Goal: Information Seeking & Learning: Check status

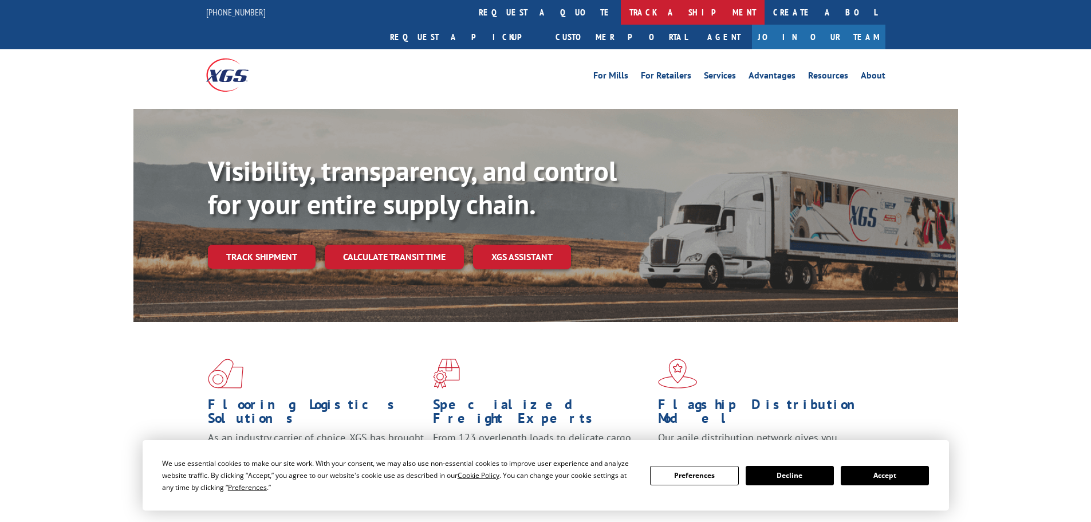
click at [621, 19] on link "track a shipment" at bounding box center [693, 12] width 144 height 25
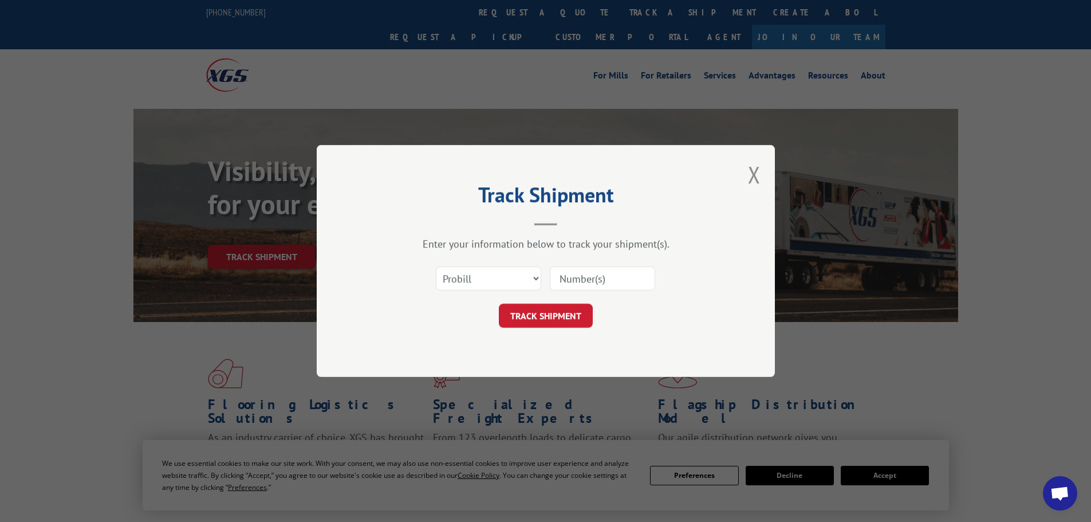
click at [585, 277] on input at bounding box center [602, 278] width 105 height 24
paste input "17472614"
type input "17472614"
click at [565, 314] on button "TRACK SHIPMENT" at bounding box center [546, 315] width 94 height 24
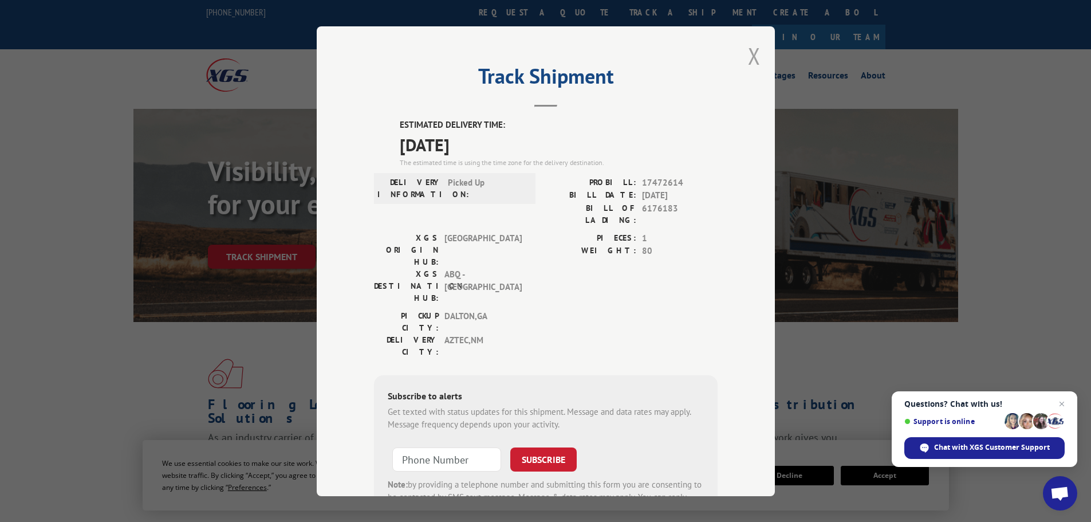
click at [750, 57] on button "Close modal" at bounding box center [754, 56] width 13 height 30
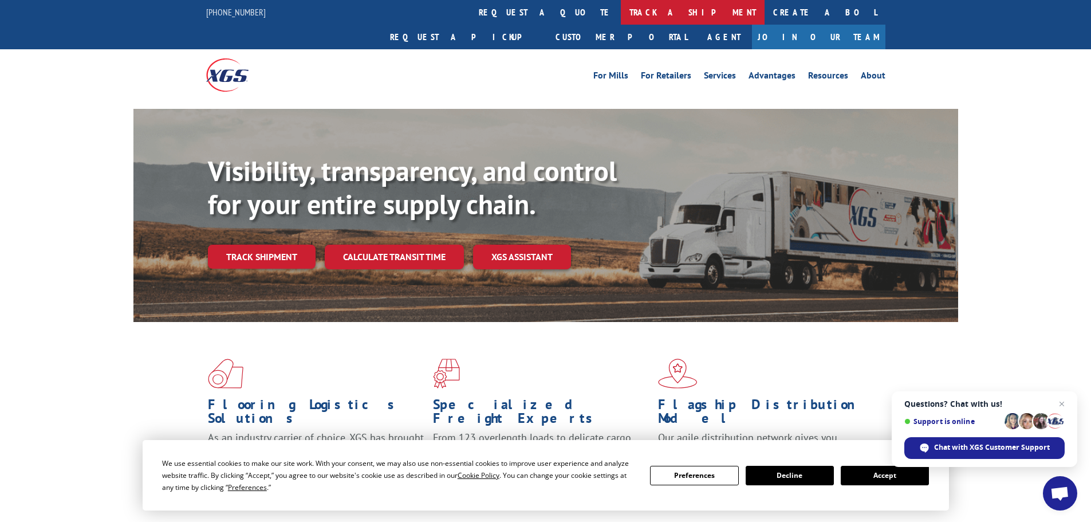
click at [621, 19] on link "track a shipment" at bounding box center [693, 12] width 144 height 25
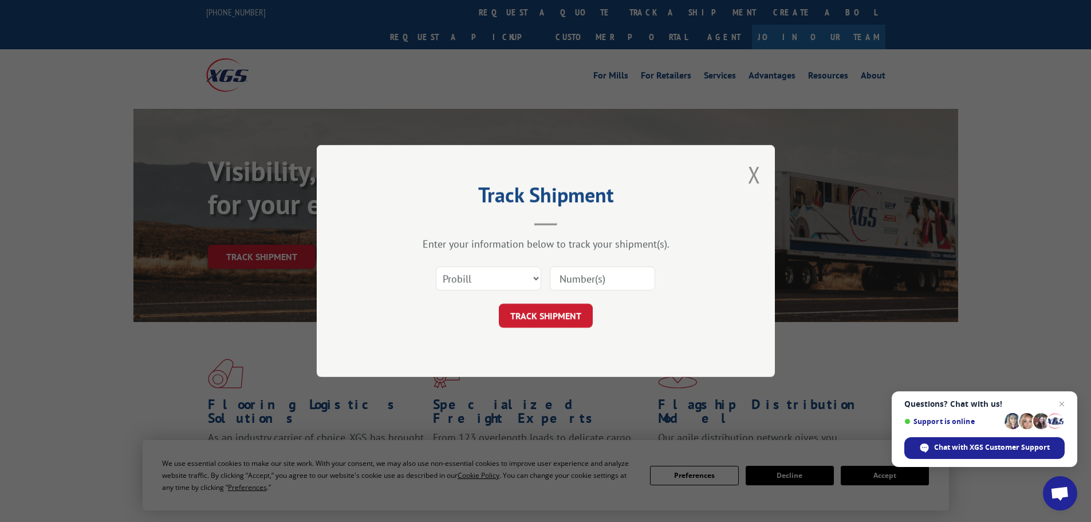
click at [564, 278] on input at bounding box center [602, 278] width 105 height 24
paste input "17472735"
type input "17472735"
click at [552, 319] on button "TRACK SHIPMENT" at bounding box center [546, 315] width 94 height 24
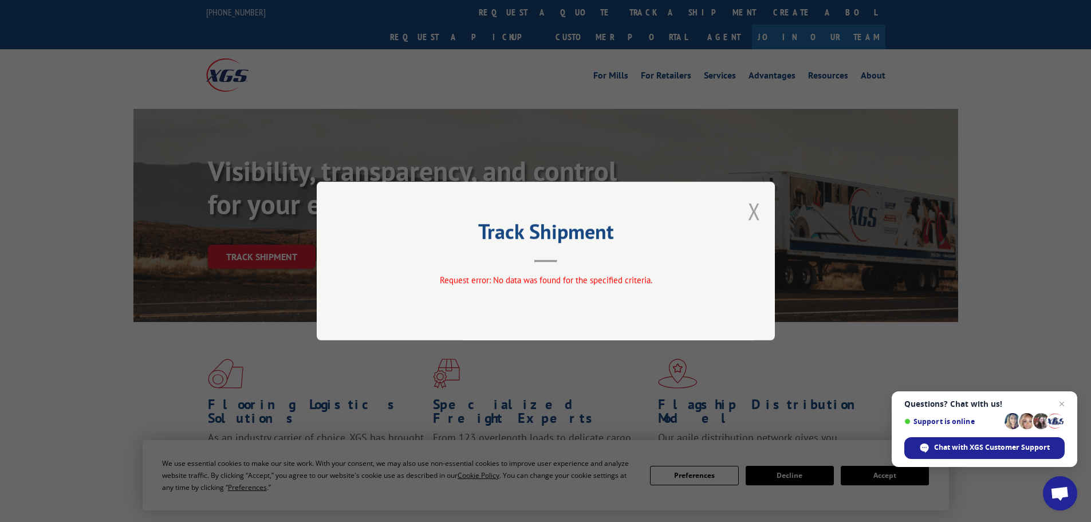
click at [750, 209] on button "Close modal" at bounding box center [754, 211] width 13 height 30
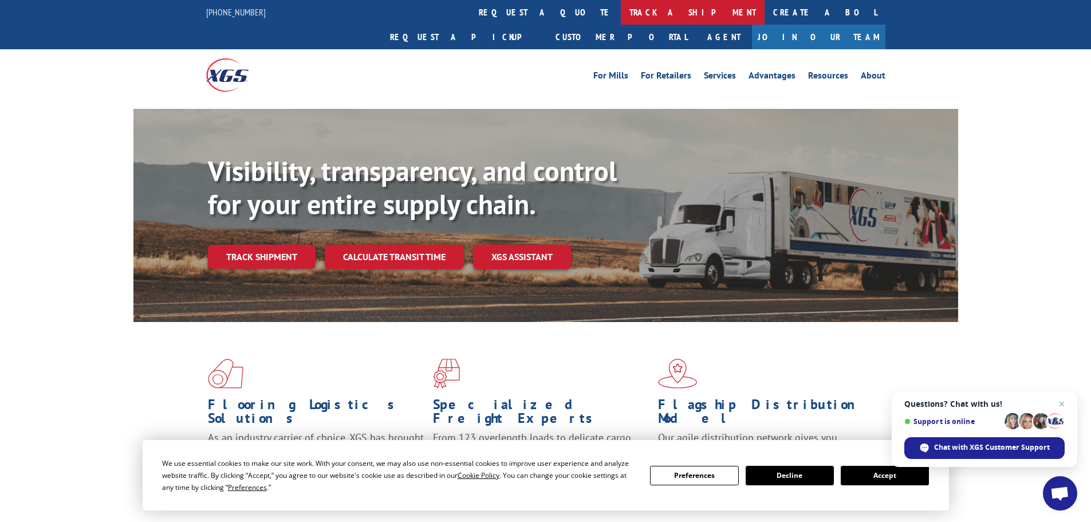
click at [621, 24] on link "track a shipment" at bounding box center [693, 12] width 144 height 25
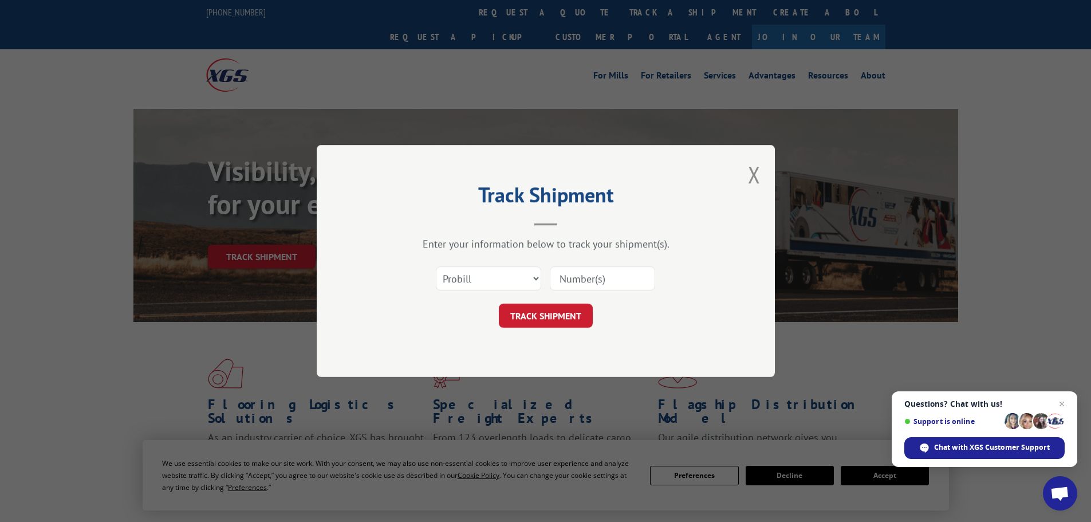
click at [566, 281] on input at bounding box center [602, 278] width 105 height 24
paste input "17472735"
type input "17472735"
click at [567, 324] on button "TRACK SHIPMENT" at bounding box center [546, 315] width 94 height 24
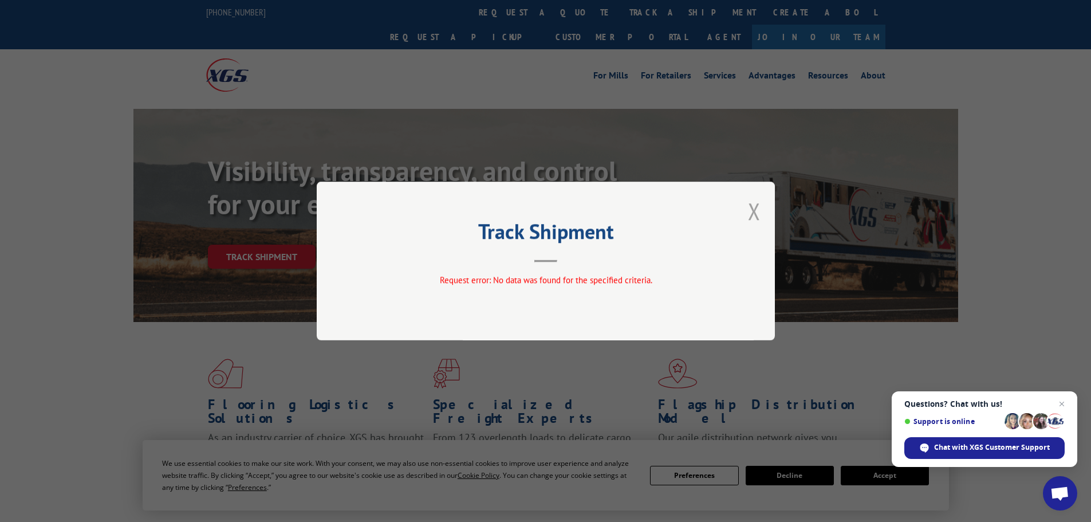
click at [749, 214] on button "Close modal" at bounding box center [754, 211] width 13 height 30
